Goal: Information Seeking & Learning: Learn about a topic

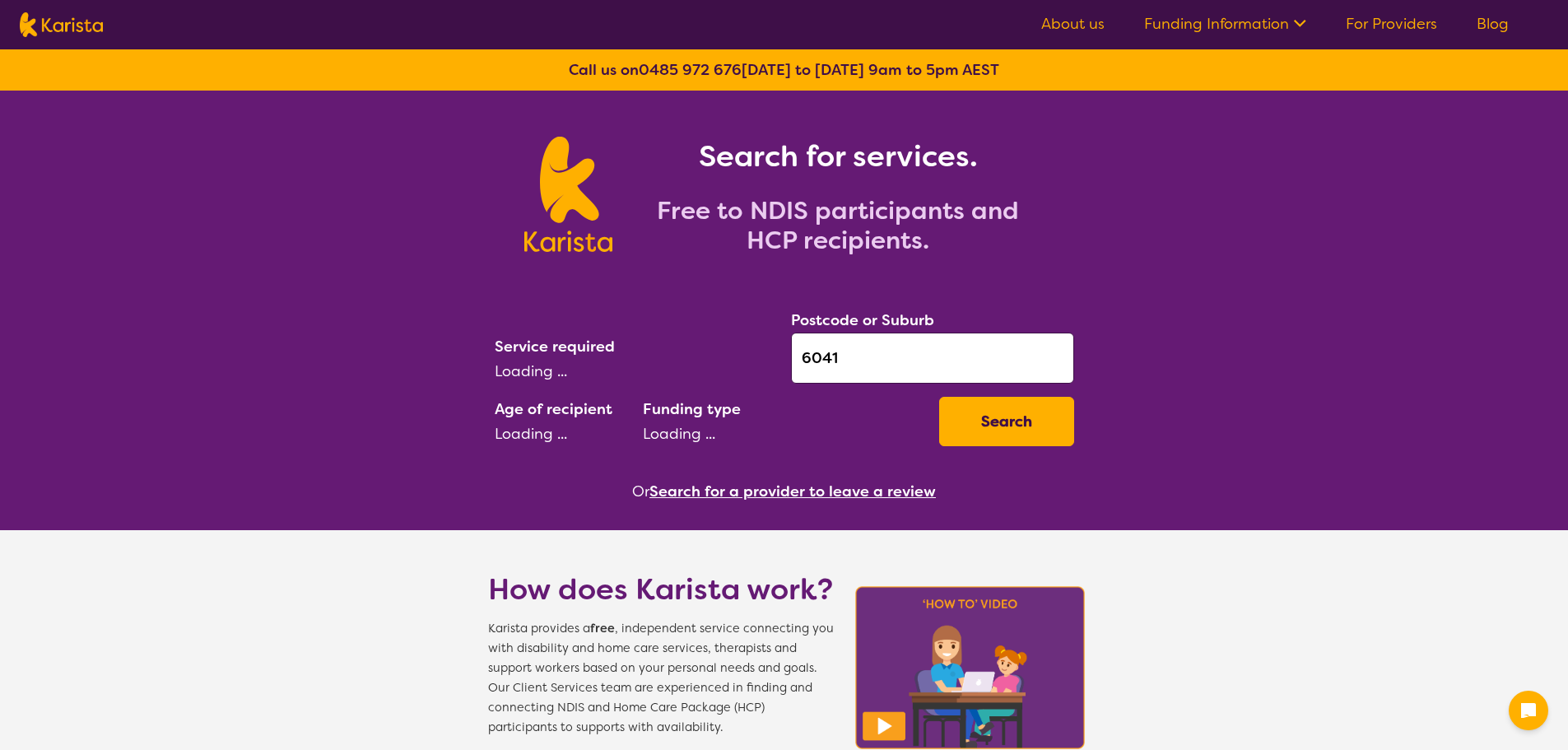
select select "Behaviour support"
select select "AD"
select select "NDIS"
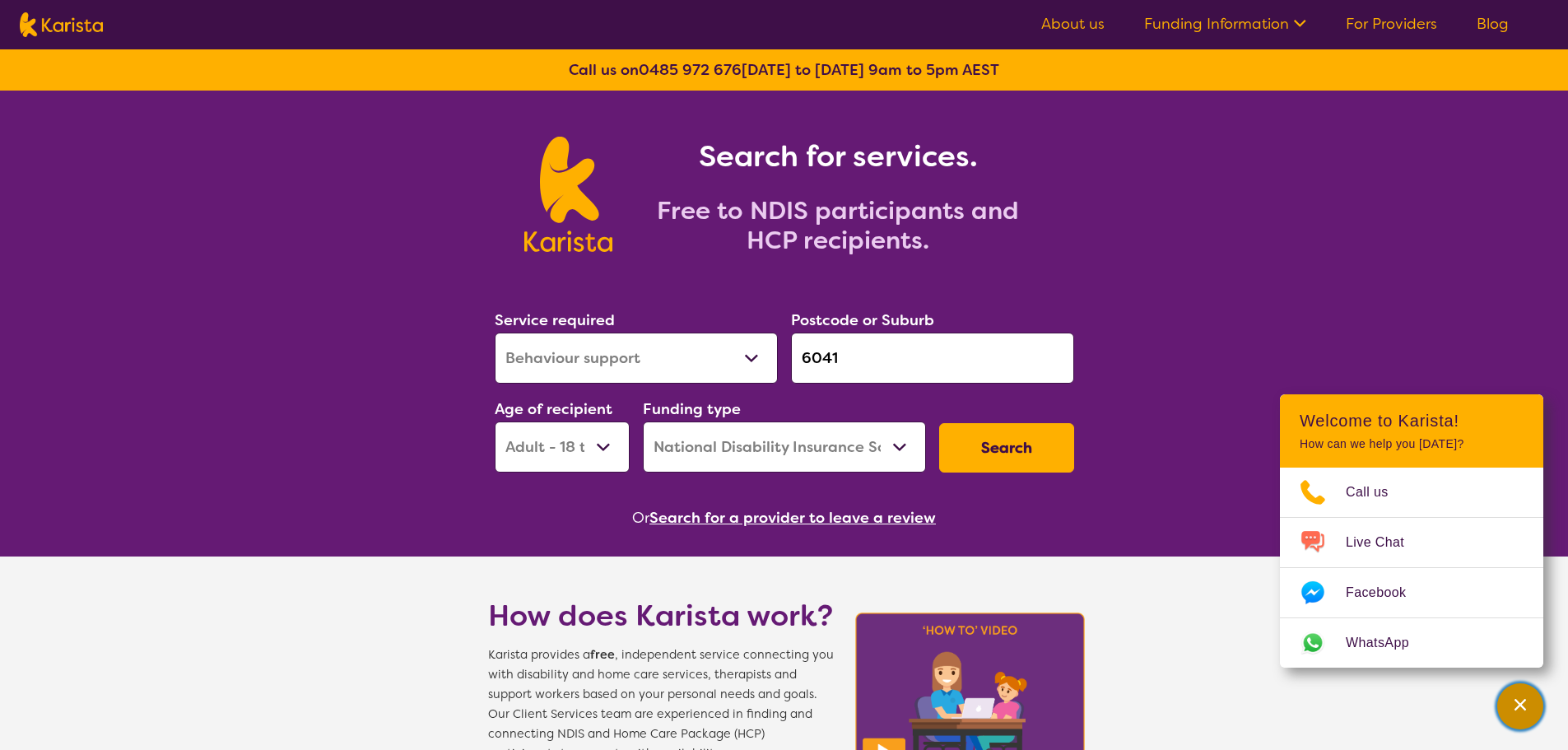
click at [1509, 707] on div "Channel Menu" at bounding box center [1520, 706] width 33 height 36
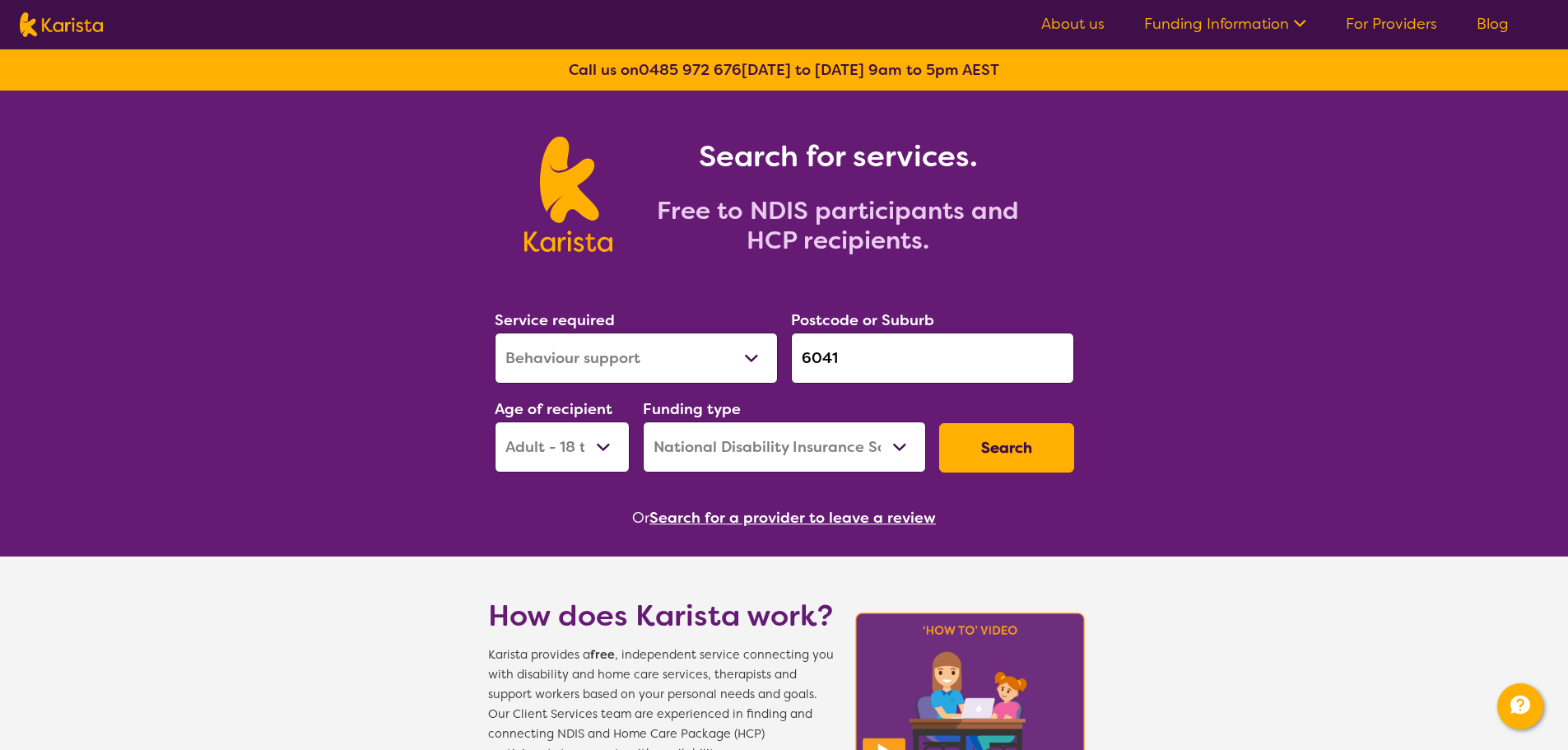
click at [756, 517] on button "Search for a provider to leave a review" at bounding box center [793, 517] width 287 height 25
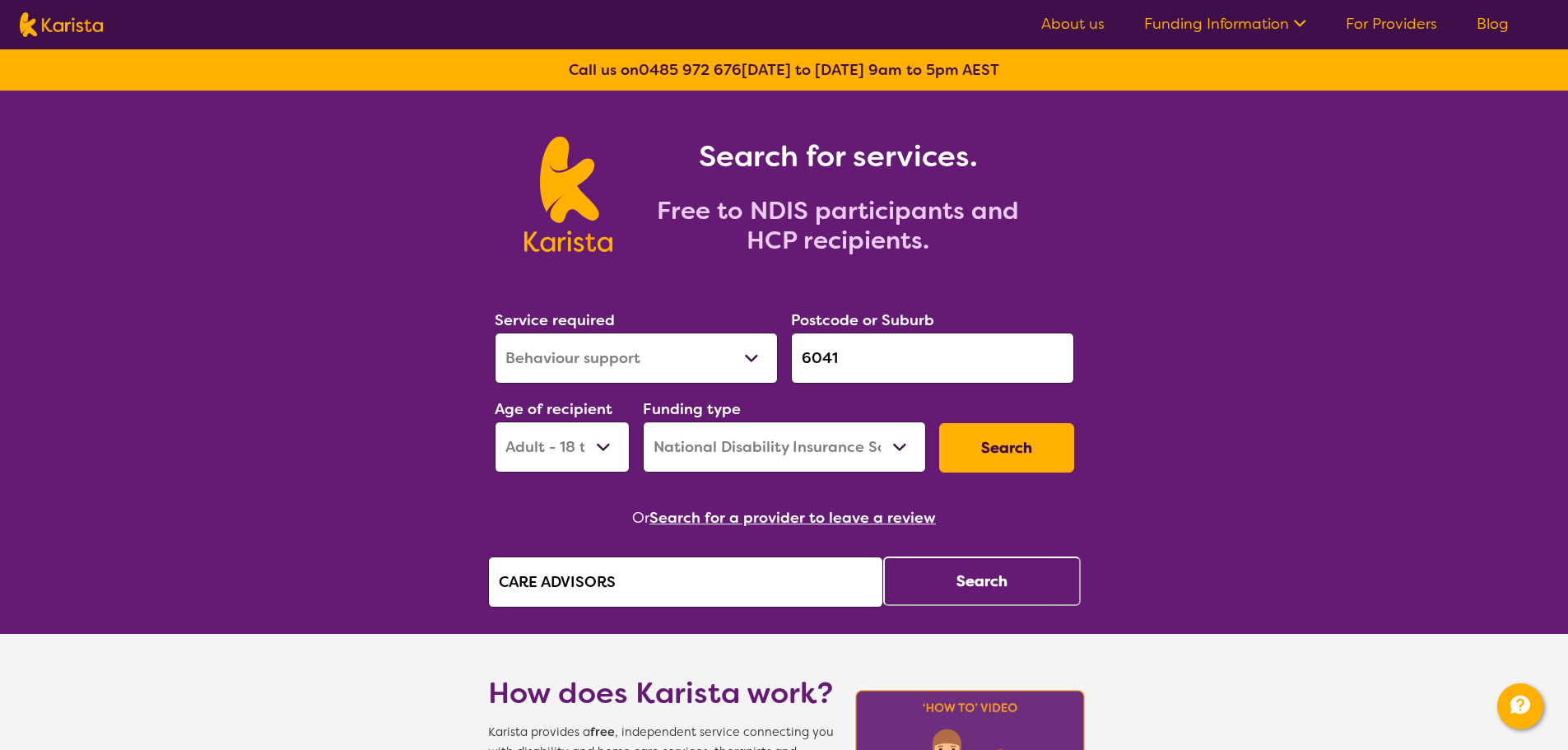
click at [715, 586] on input "CARE ADVISORS" at bounding box center [685, 582] width 396 height 51
drag, startPoint x: 535, startPoint y: 582, endPoint x: 413, endPoint y: 582, distance: 122.0
type input "AVIVO"
click button "Search" at bounding box center [982, 581] width 197 height 49
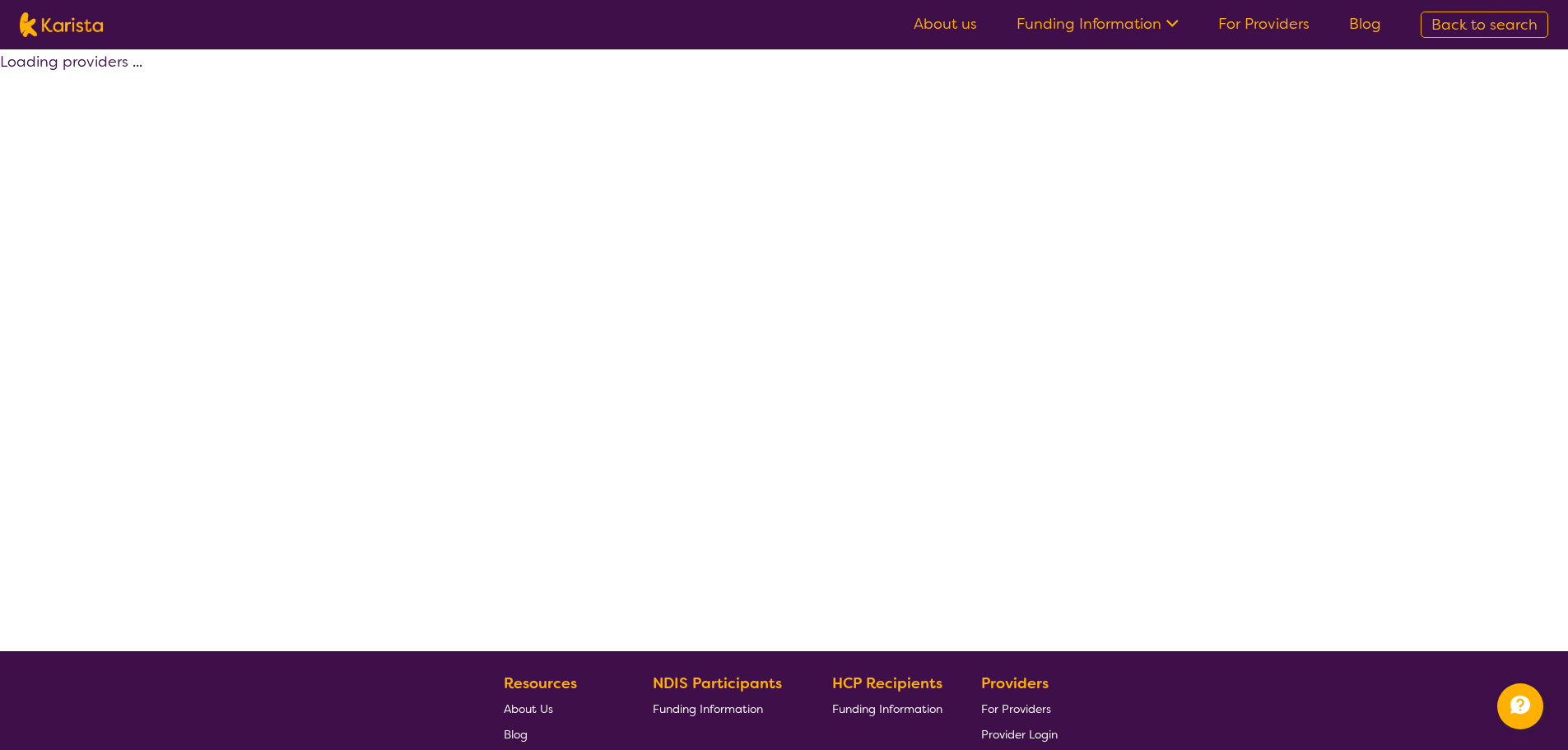
select select "by_score"
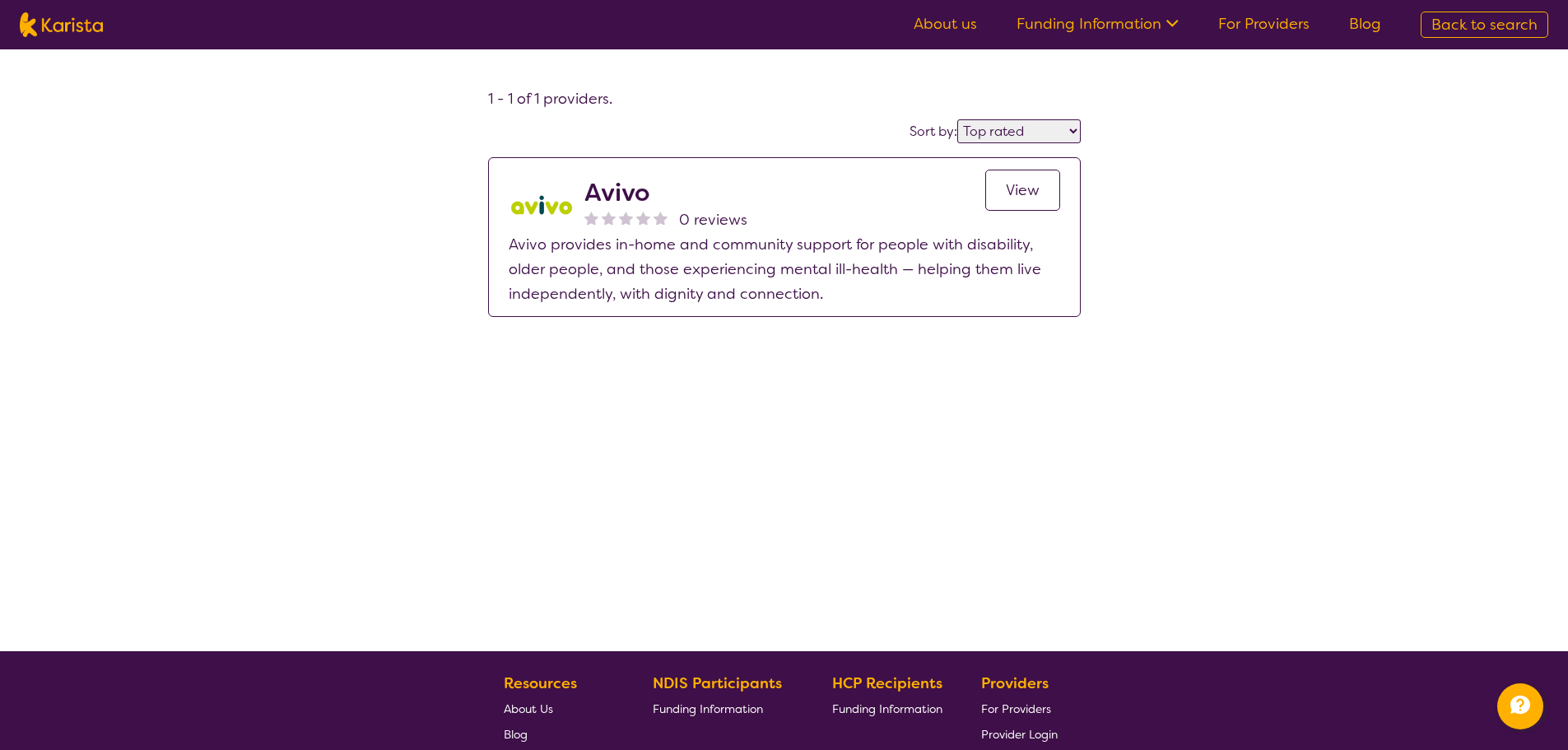
click at [1014, 191] on span "View" at bounding box center [1023, 190] width 34 height 20
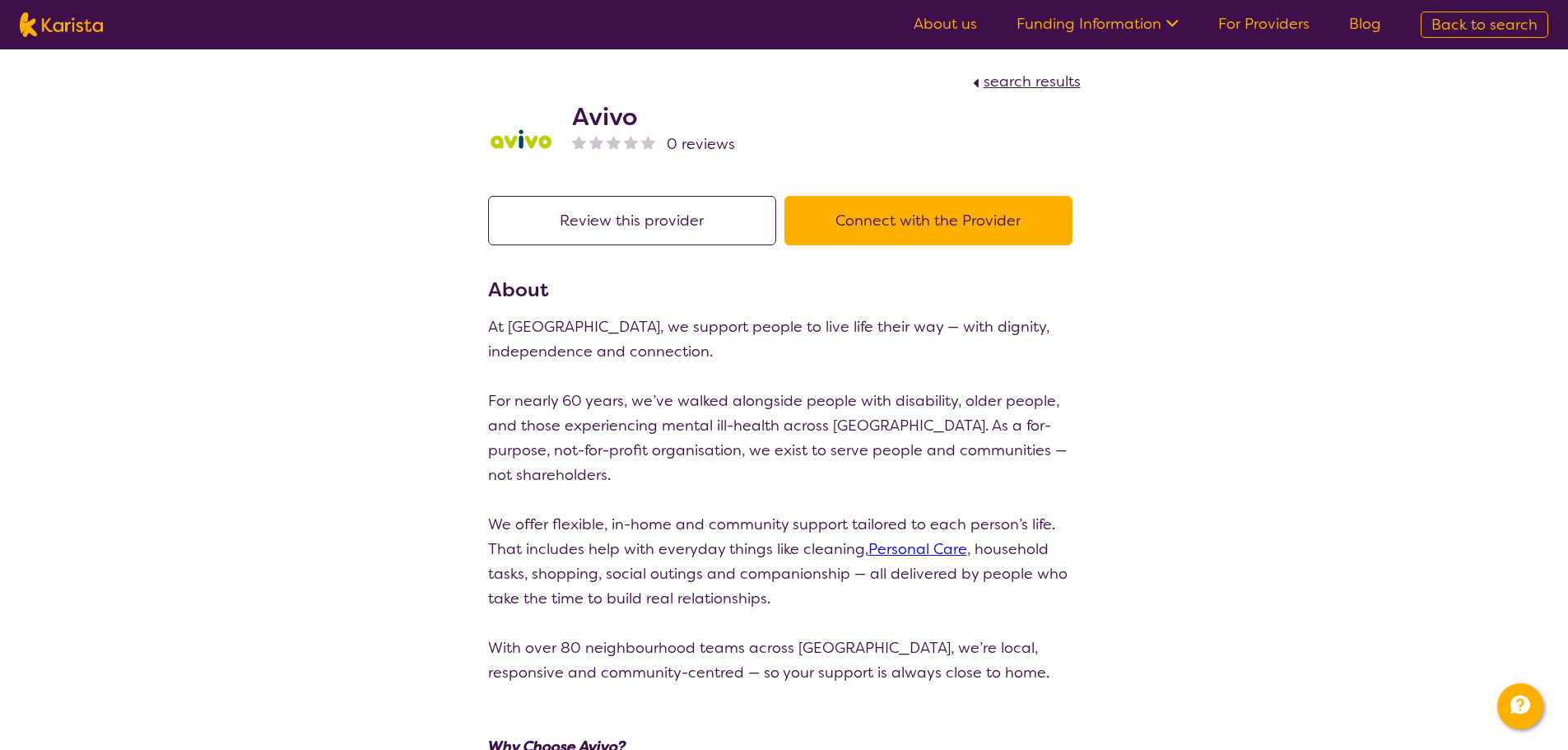
select select "by_score"
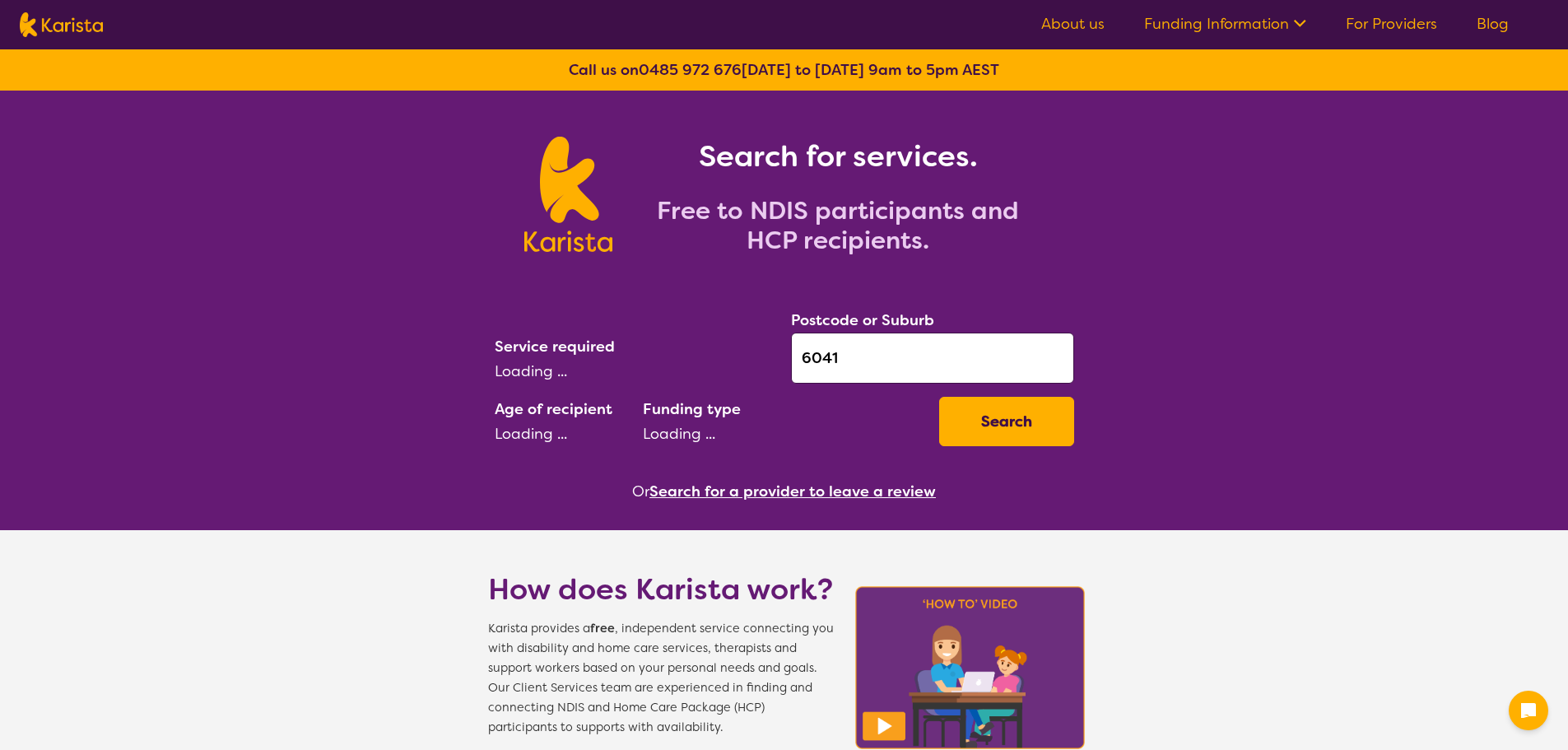
select select "AD"
select select "NDIS"
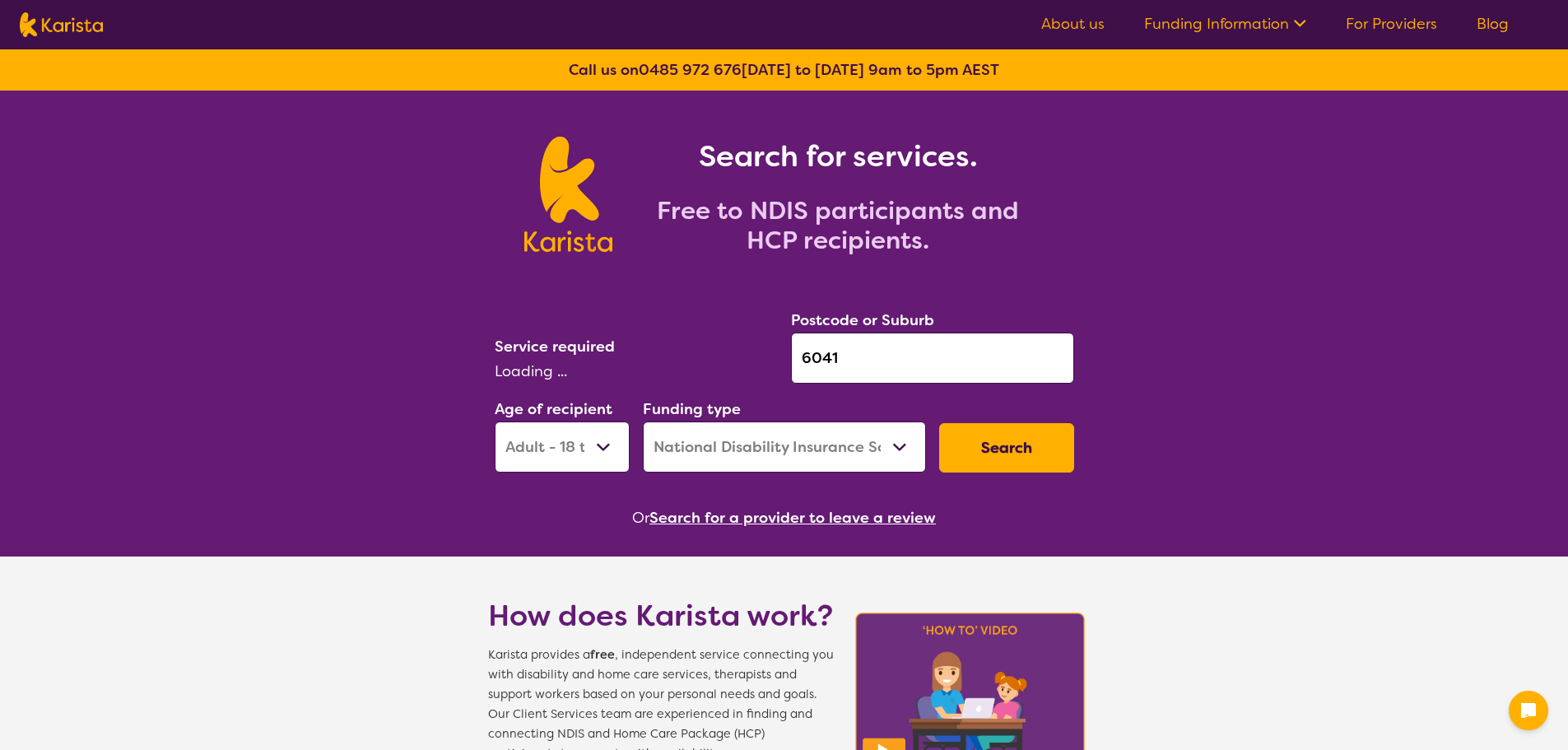
select select "Behaviour support"
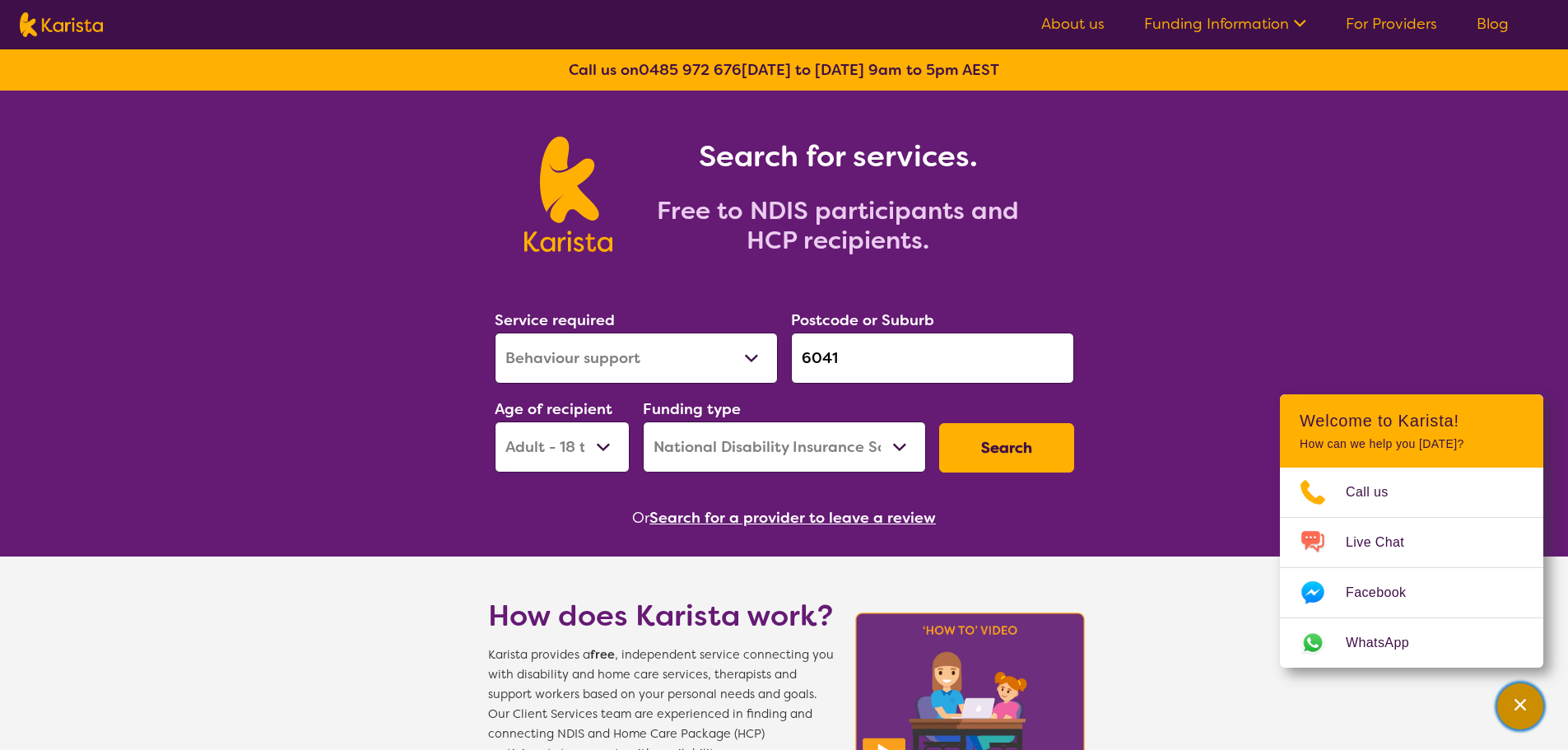
click at [1523, 724] on div "Channel Menu" at bounding box center [1520, 706] width 33 height 36
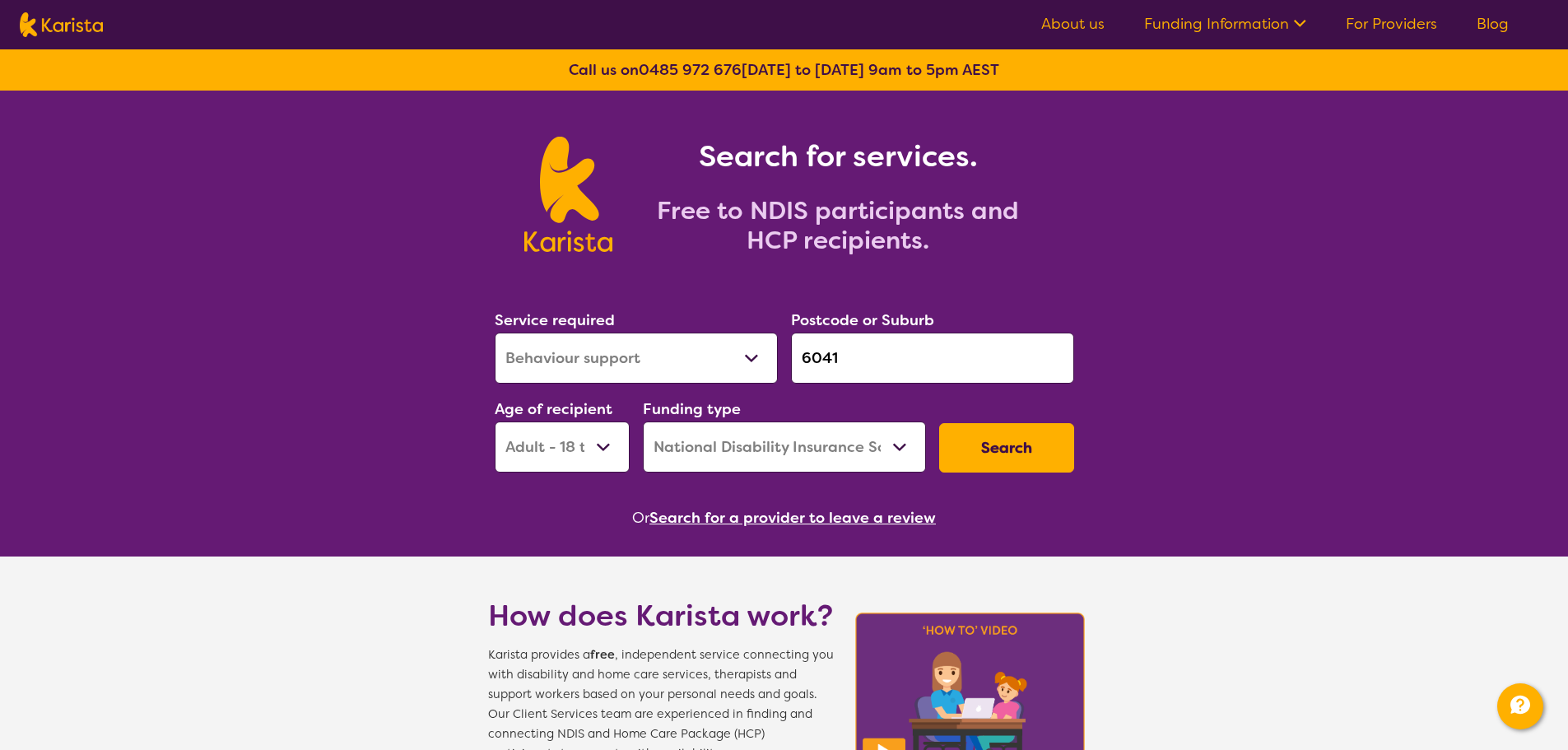
click at [818, 513] on button "Search for a provider to leave a review" at bounding box center [793, 517] width 287 height 25
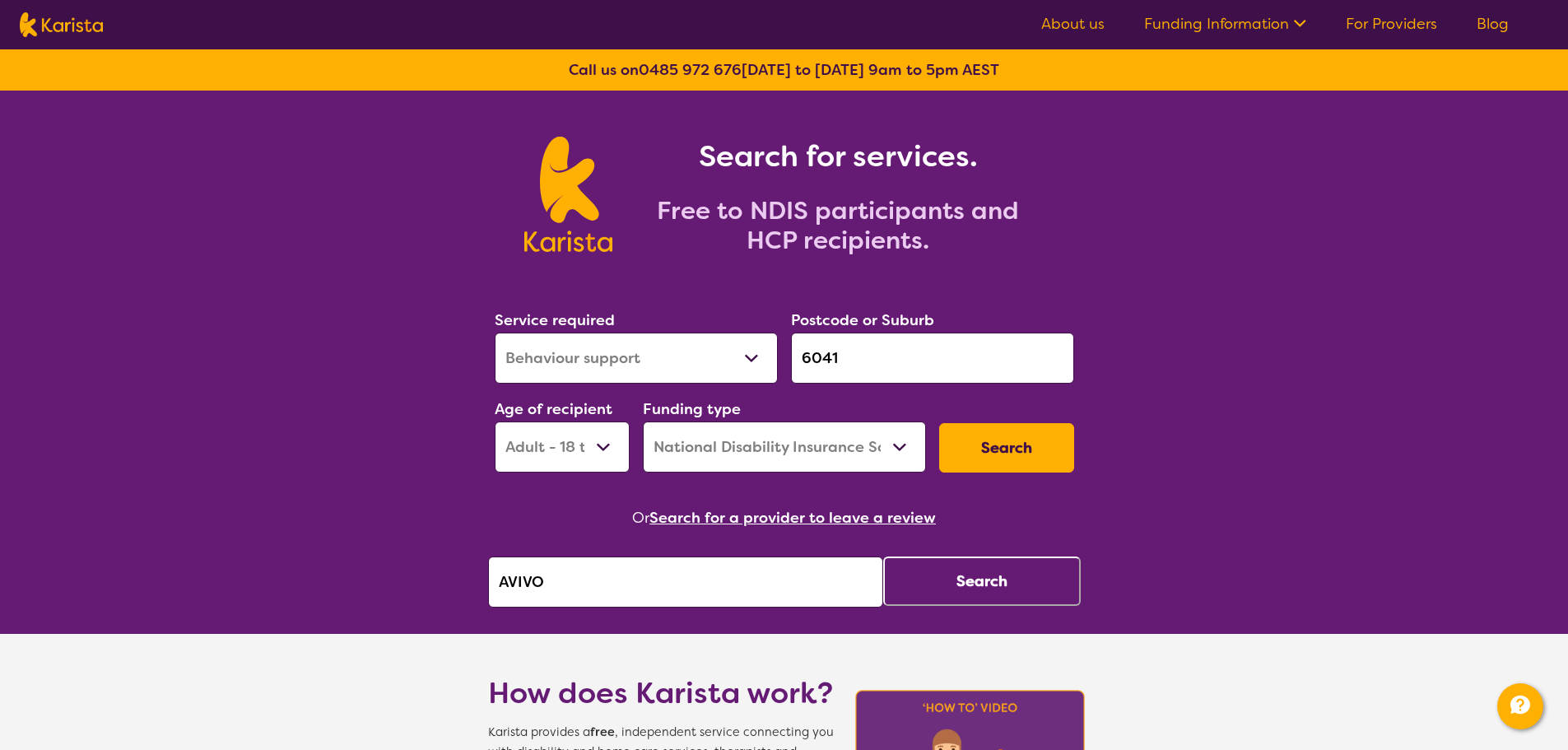
drag, startPoint x: 649, startPoint y: 595, endPoint x: 456, endPoint y: 569, distance: 194.7
drag, startPoint x: 589, startPoint y: 589, endPoint x: 483, endPoint y: 592, distance: 106.0
click at [483, 592] on section "Service required Allied Health Assistant Assessment ([MEDICAL_DATA] or [MEDICAL…" at bounding box center [784, 434] width 632 height 345
paste input "St Anastasia’s Care"
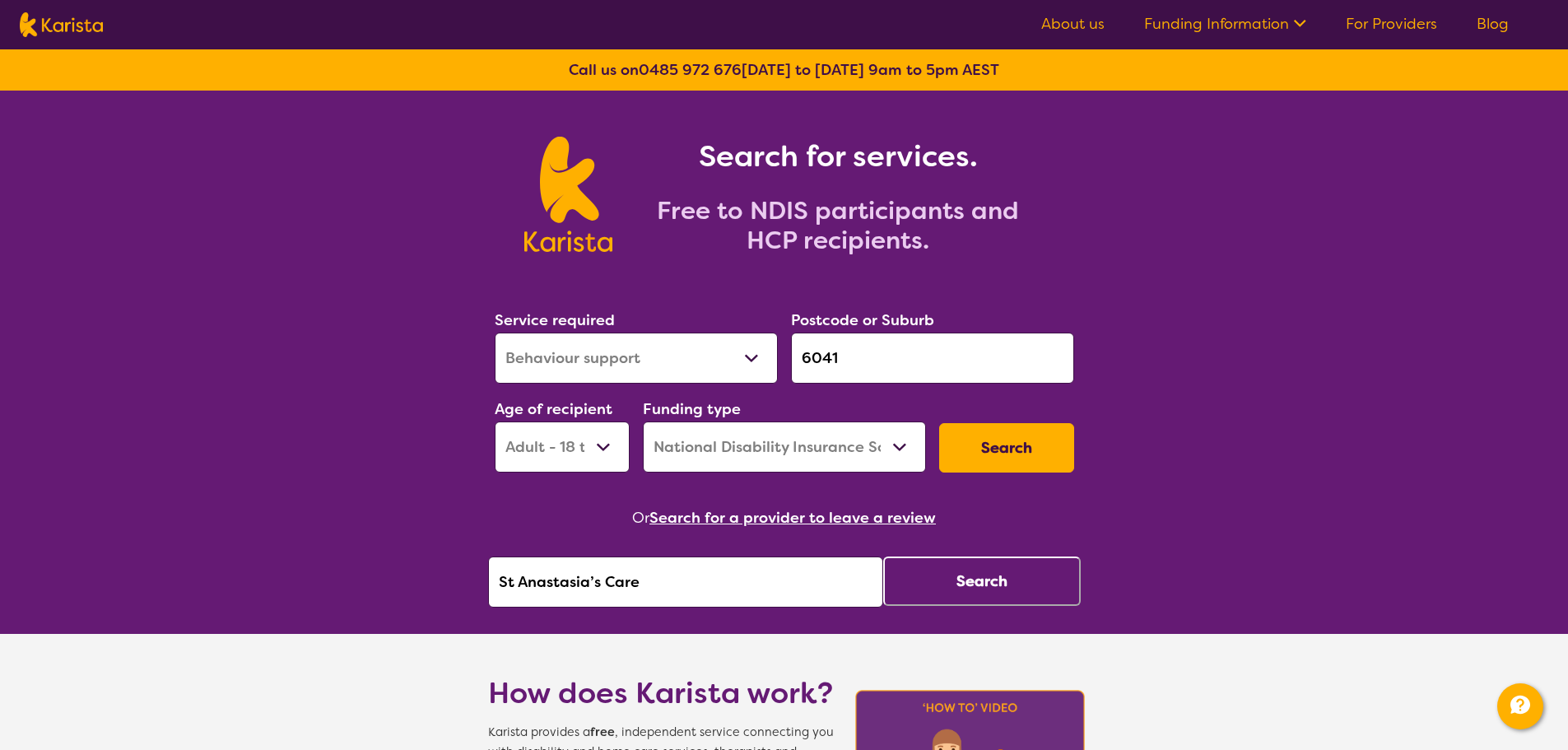
type input "St Anastasia’s Care"
click at [961, 596] on button "Search" at bounding box center [982, 581] width 197 height 49
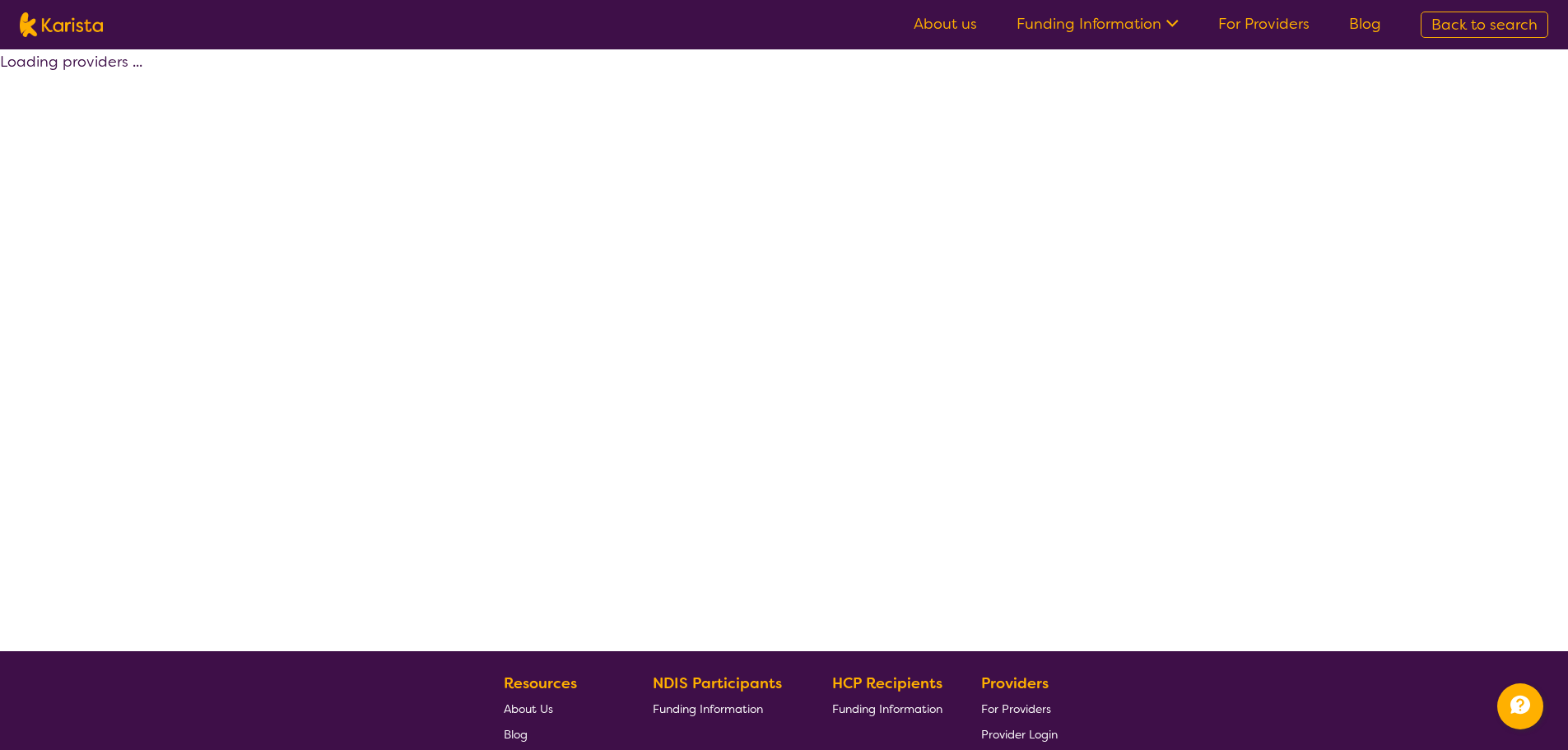
select select "by_score"
